Goal: Task Accomplishment & Management: Use online tool/utility

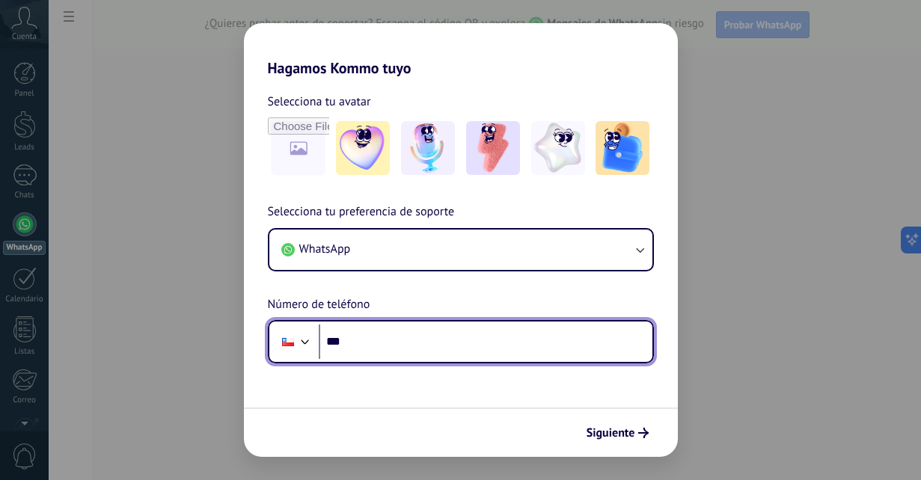
click at [446, 349] on input "***" at bounding box center [486, 342] width 334 height 34
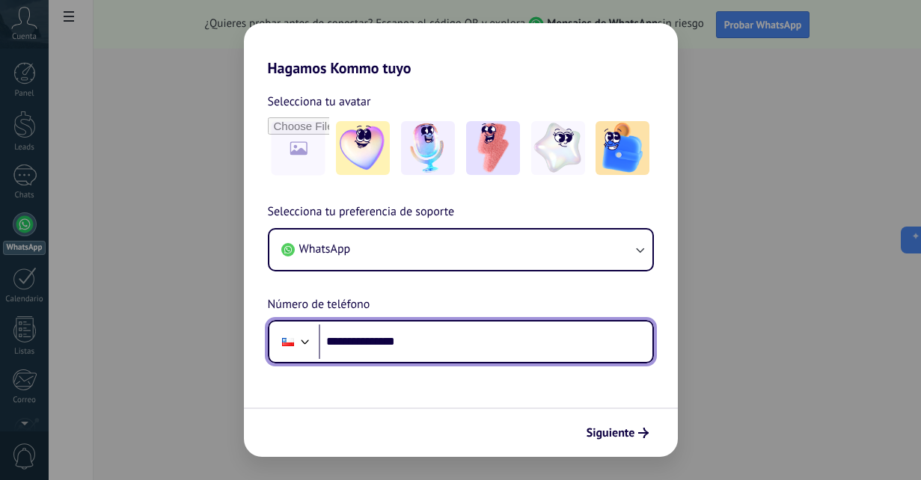
type input "**********"
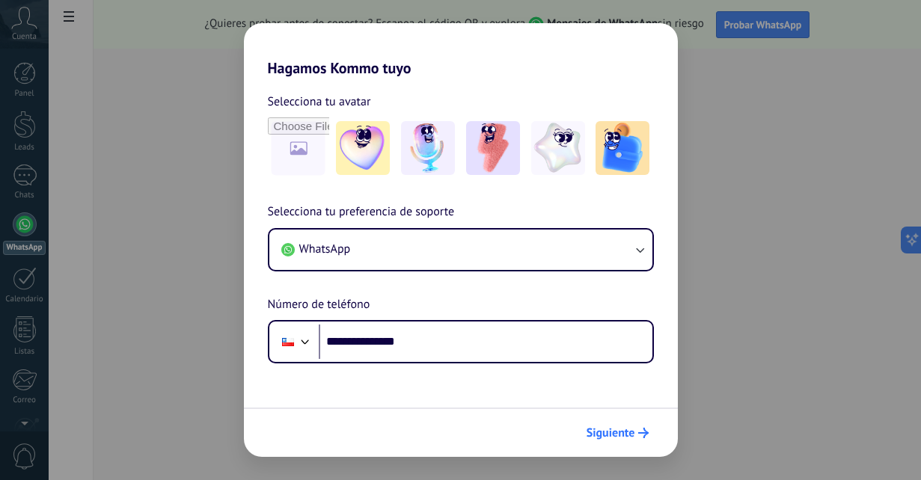
click at [620, 433] on span "Siguiente" at bounding box center [611, 433] width 49 height 10
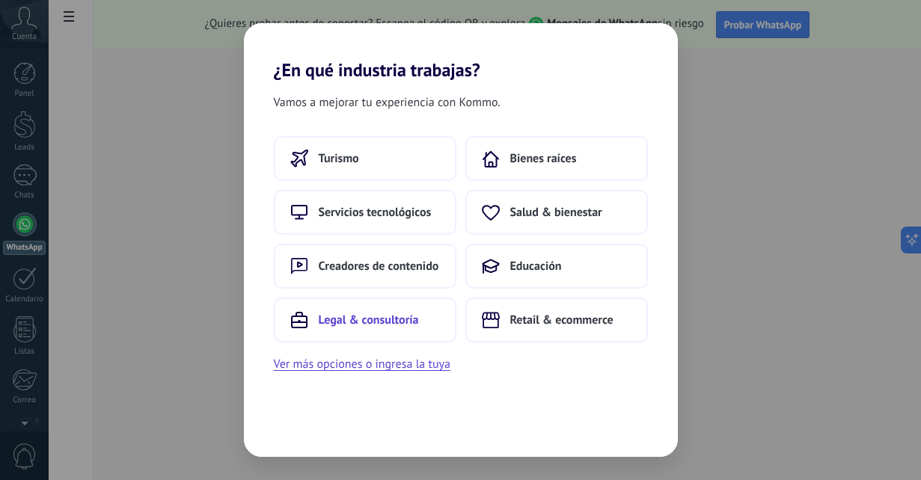
click at [349, 320] on span "Legal & consultoría" at bounding box center [369, 320] width 100 height 15
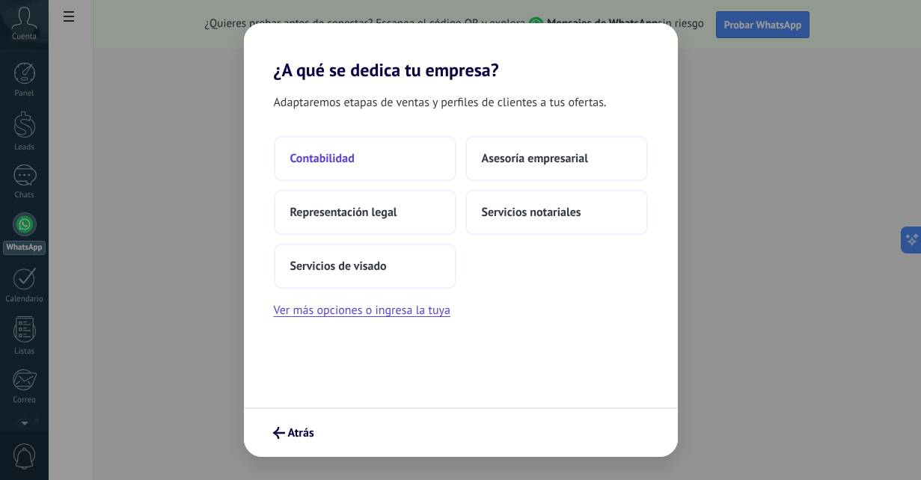
click at [339, 164] on span "Contabilidad" at bounding box center [322, 158] width 64 height 15
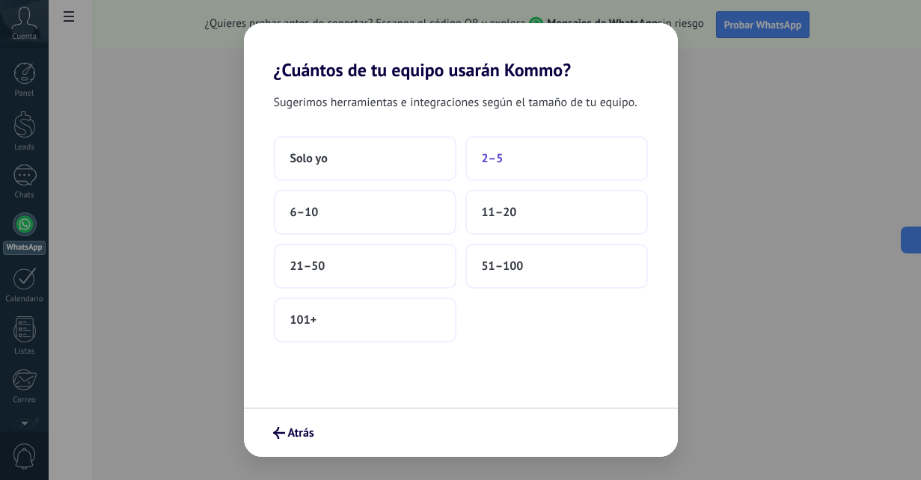
click at [510, 159] on button "2–5" at bounding box center [556, 158] width 183 height 45
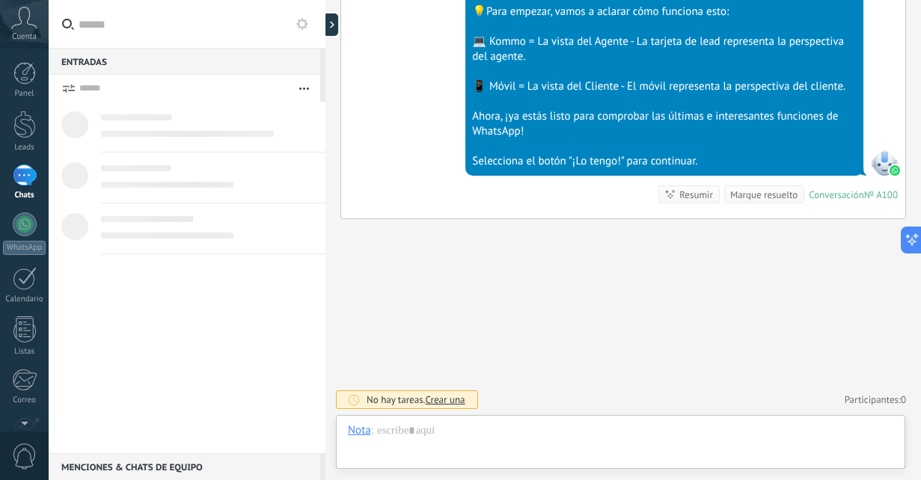
scroll to position [22, 0]
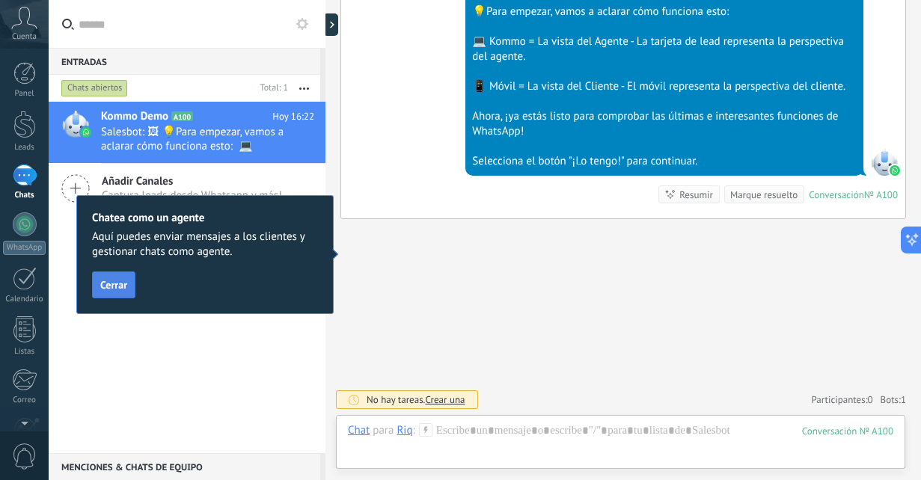
click at [119, 284] on span "Cerrar" at bounding box center [113, 285] width 27 height 10
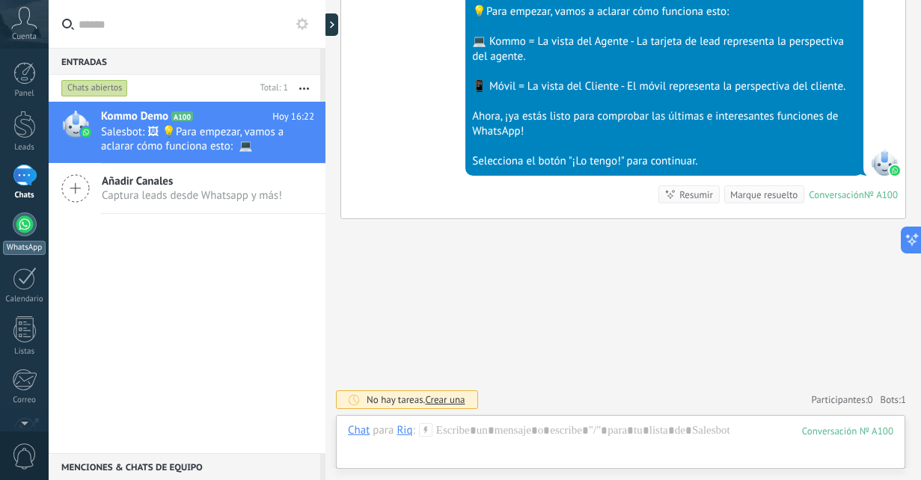
click at [31, 241] on div "WhatsApp" at bounding box center [24, 248] width 43 height 14
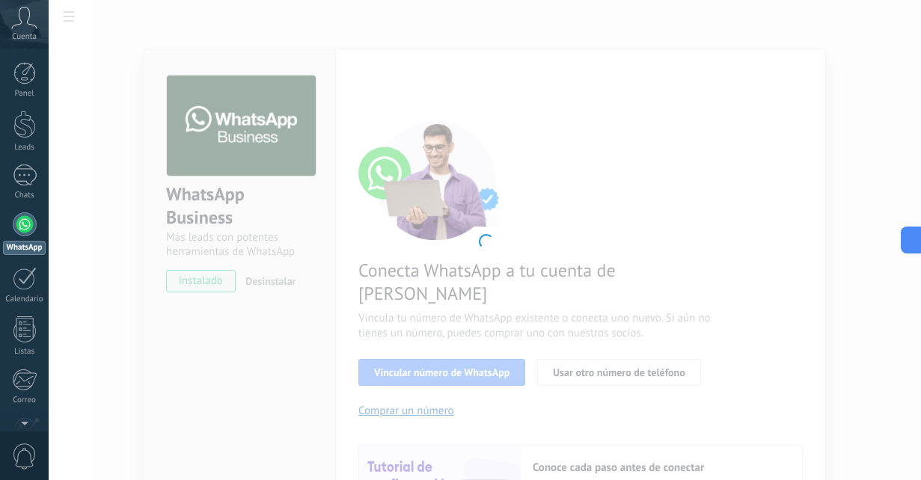
click at [37, 219] on link "WhatsApp" at bounding box center [24, 234] width 49 height 43
click at [20, 180] on div "1" at bounding box center [25, 176] width 24 height 22
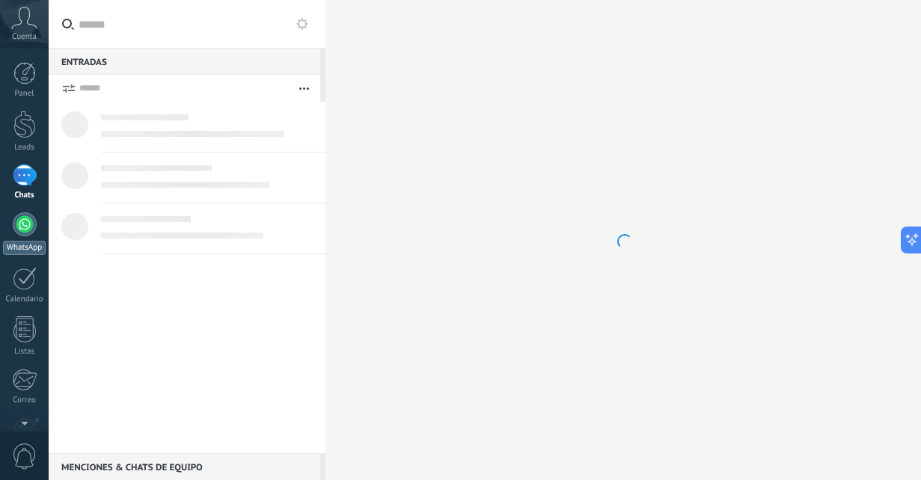
click at [31, 228] on div at bounding box center [25, 225] width 24 height 24
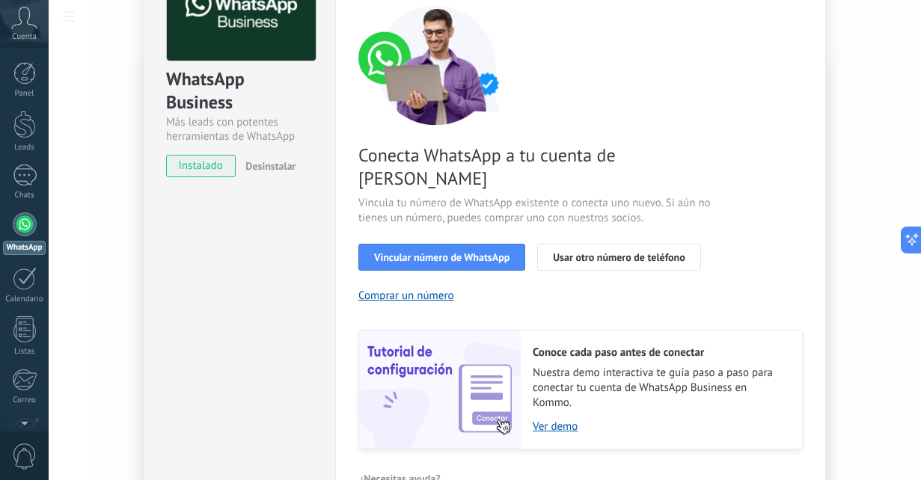
scroll to position [125, 0]
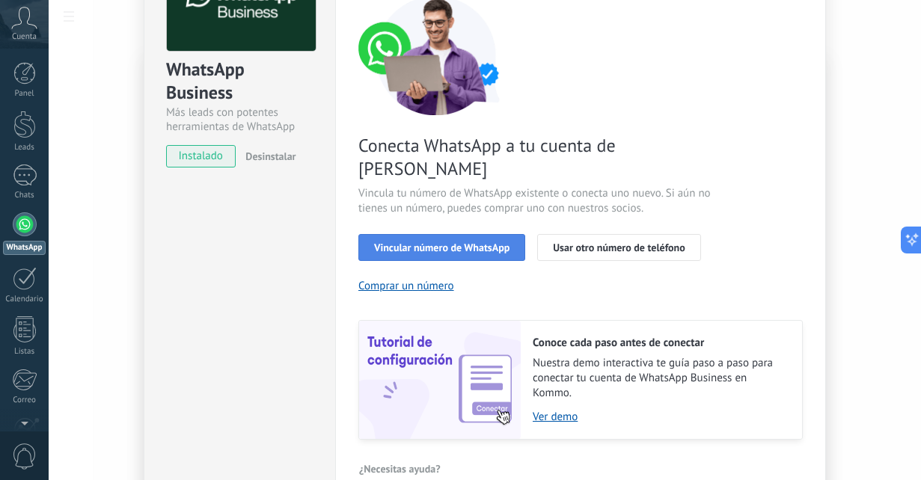
click at [450, 234] on button "Vincular número de WhatsApp" at bounding box center [441, 247] width 167 height 27
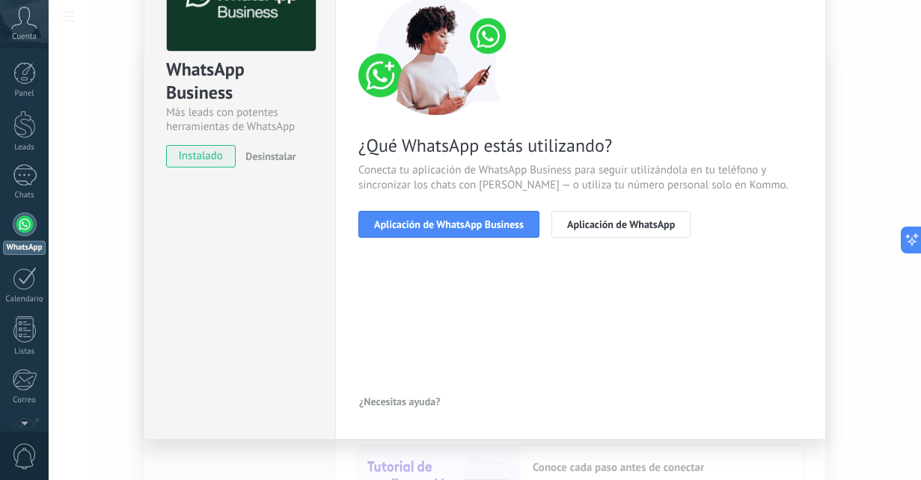
click at [466, 241] on div "< Volver 1 Seleccionar aplicación 2 Conectar Facebook 3 Finalizar configuración…" at bounding box center [580, 103] width 444 height 305
click at [465, 229] on span "Aplicación de WhatsApp Business" at bounding box center [449, 224] width 150 height 10
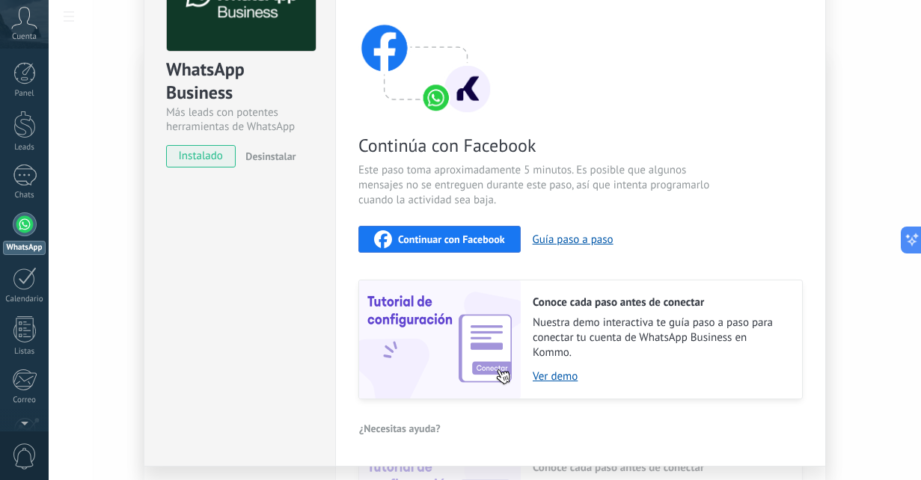
click at [448, 241] on span "Continuar con Facebook" at bounding box center [451, 239] width 107 height 10
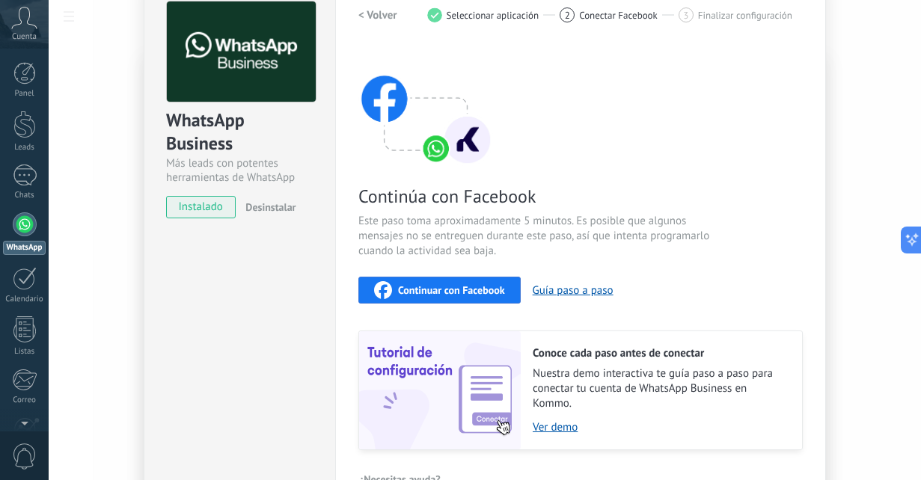
scroll to position [71, 0]
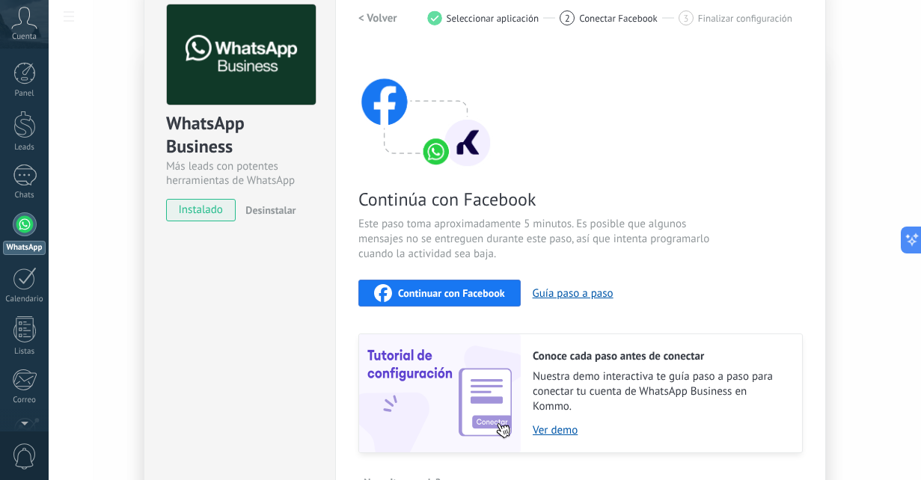
click at [493, 294] on span "Continuar con Facebook" at bounding box center [451, 293] width 107 height 10
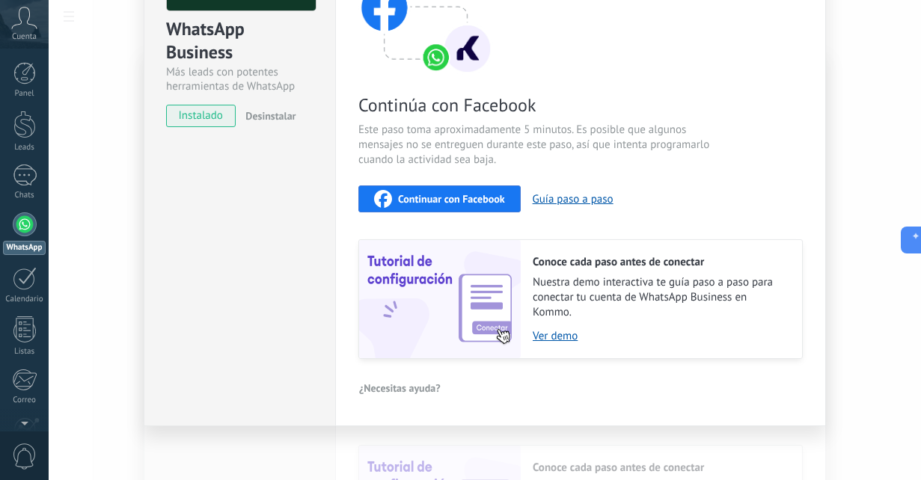
scroll to position [167, 0]
